Goal: Task Accomplishment & Management: Check status

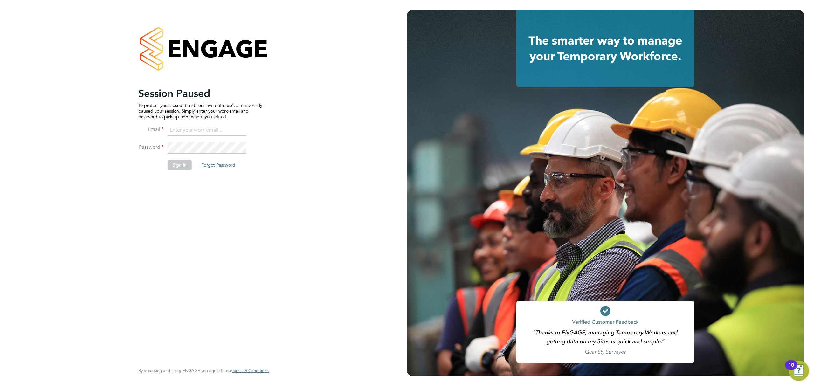
click at [215, 129] on input at bounding box center [207, 130] width 79 height 11
type input "Rianna.Bowles@Technicalresources.co.uk"
click at [173, 171] on li "Sign In Forgot Password" at bounding box center [200, 168] width 124 height 17
click at [176, 158] on li "Password" at bounding box center [200, 151] width 124 height 18
click at [182, 167] on button "Sign In" at bounding box center [180, 165] width 24 height 10
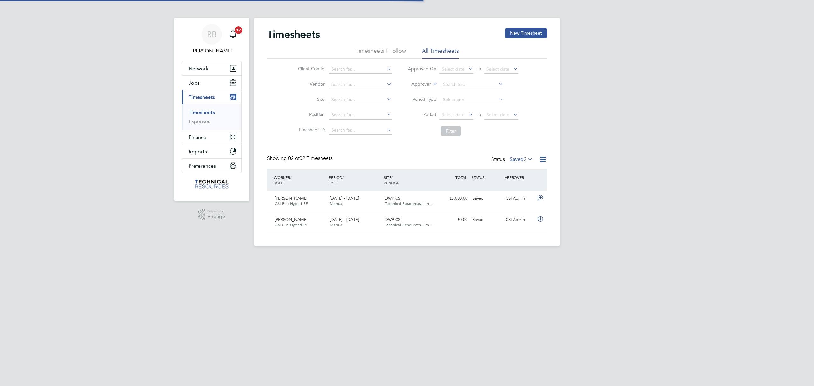
scroll to position [16, 55]
click at [526, 156] on span "2" at bounding box center [525, 159] width 3 height 6
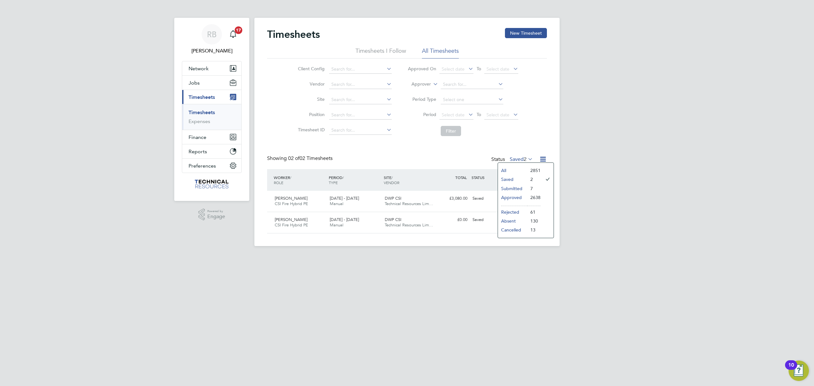
click at [533, 168] on li "2851" at bounding box center [533, 170] width 13 height 9
click at [534, 156] on div at bounding box center [540, 159] width 13 height 8
click at [527, 158] on icon at bounding box center [527, 159] width 0 height 9
click at [504, 172] on li "All" at bounding box center [512, 170] width 29 height 9
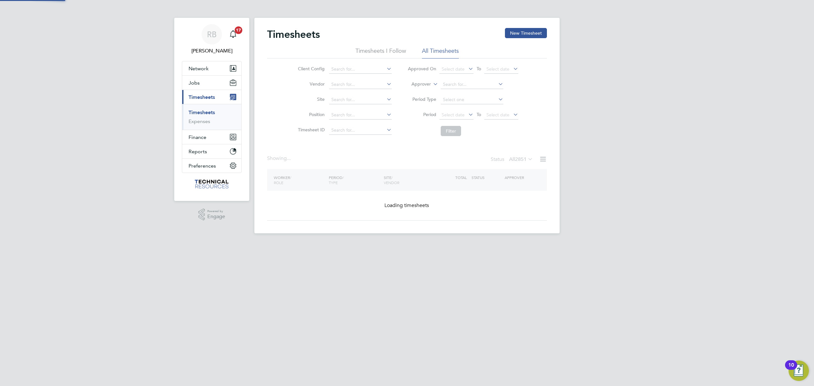
click at [692, 227] on div "RB [PERSON_NAME] Notifications 17 Applications: Network Team Members Businesses…" at bounding box center [407, 122] width 814 height 244
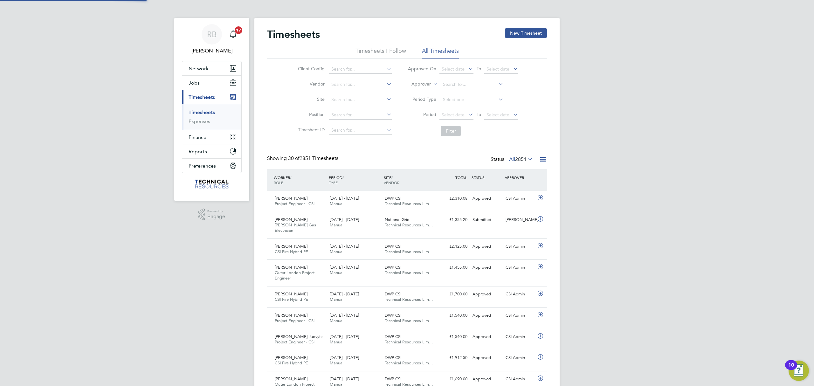
scroll to position [0, 0]
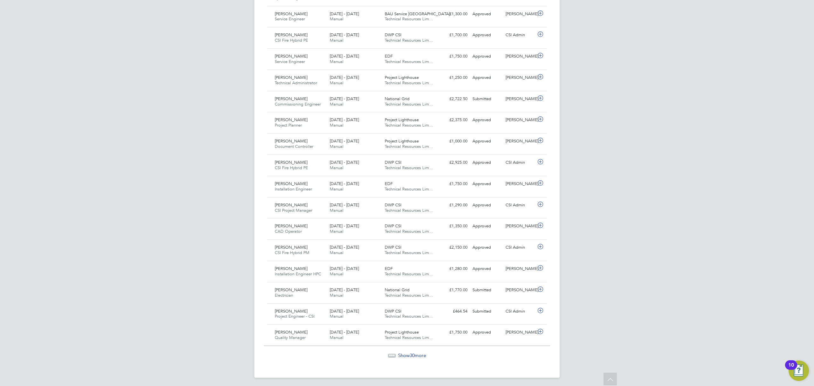
click at [394, 347] on div "Show 30 more" at bounding box center [407, 351] width 286 height 16
click at [414, 353] on span "30" at bounding box center [412, 355] width 5 height 6
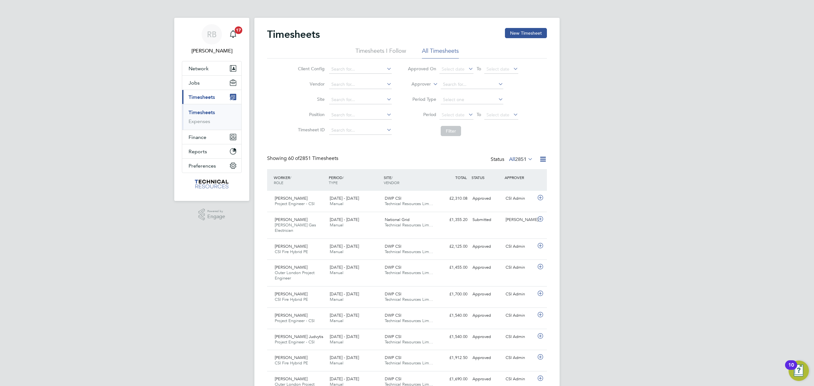
click at [435, 79] on li "Approver" at bounding box center [463, 84] width 127 height 15
click at [432, 85] on icon at bounding box center [432, 82] width 0 height 6
click at [414, 93] on li "Worker" at bounding box center [414, 91] width 31 height 8
click at [445, 84] on input at bounding box center [472, 84] width 63 height 9
click at [449, 92] on b "[PERSON_NAME]" at bounding box center [461, 93] width 37 height 5
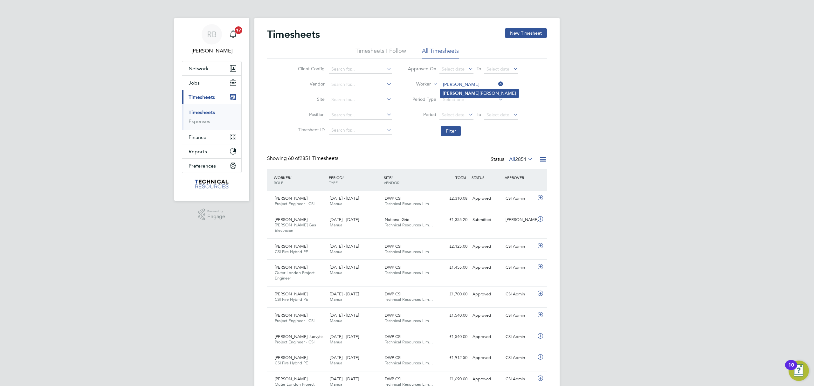
type input "[PERSON_NAME]"
click at [452, 135] on button "Filter" at bounding box center [451, 131] width 20 height 10
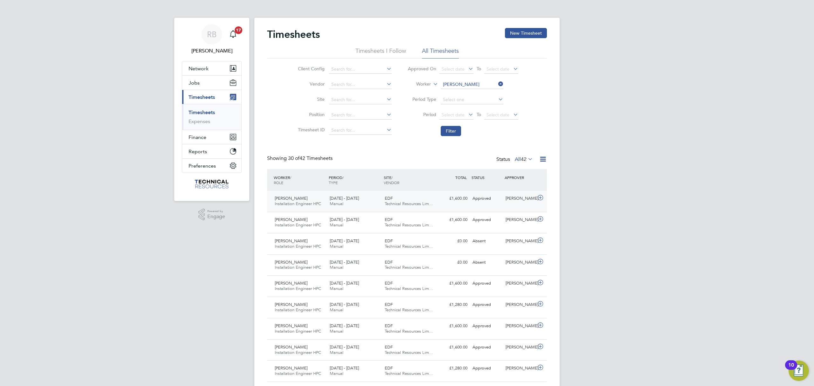
click at [513, 209] on div "[PERSON_NAME] Installation Engineer HPC [DATE] - [DATE] [DATE] - [DATE] Manual …" at bounding box center [407, 201] width 280 height 21
